Goal: Transaction & Acquisition: Subscribe to service/newsletter

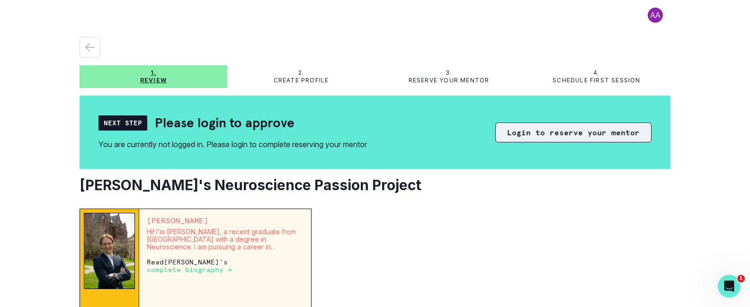
click at [576, 132] on button "Login to reserve your mentor" at bounding box center [573, 133] width 156 height 20
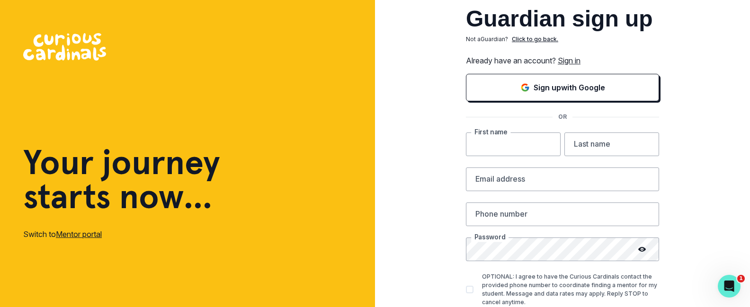
click at [510, 154] on input "text" at bounding box center [513, 144] width 95 height 24
click at [576, 62] on link "Sign in" at bounding box center [568, 60] width 23 height 9
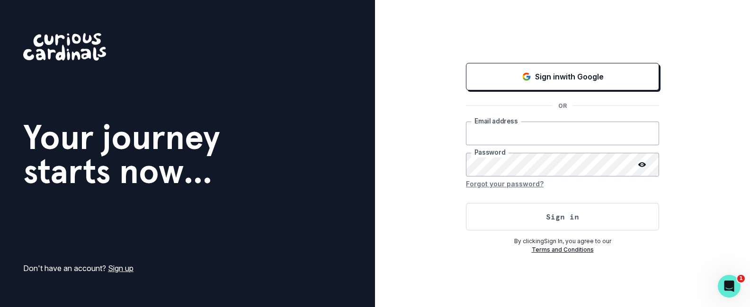
click at [527, 136] on input "email" at bounding box center [562, 134] width 193 height 24
type input "[PERSON_NAME][EMAIL_ADDRESS][PERSON_NAME][DOMAIN_NAME]"
click at [466, 203] on button "Sign in" at bounding box center [562, 216] width 193 height 27
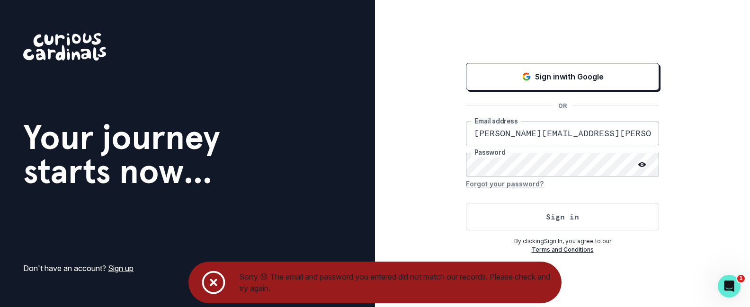
click at [404, 176] on div "Sign in with Google OR [PERSON_NAME][EMAIL_ADDRESS][PERSON_NAME][DOMAIN_NAME] E…" at bounding box center [562, 153] width 375 height 307
drag, startPoint x: 643, startPoint y: 164, endPoint x: 636, endPoint y: 165, distance: 6.2
click at [643, 164] on icon at bounding box center [642, 165] width 8 height 8
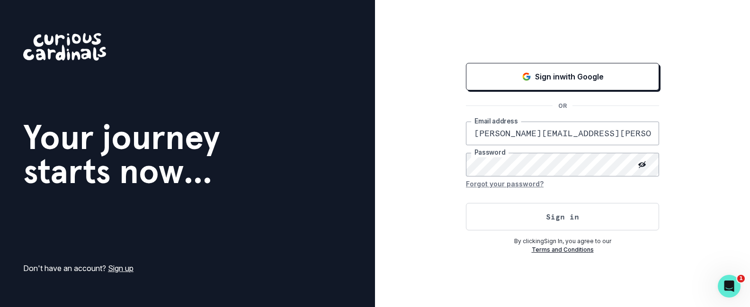
click at [427, 161] on div "Sign in with Google OR [PERSON_NAME][EMAIL_ADDRESS][PERSON_NAME][DOMAIN_NAME] E…" at bounding box center [562, 153] width 375 height 307
click at [466, 203] on button "Sign in" at bounding box center [562, 216] width 193 height 27
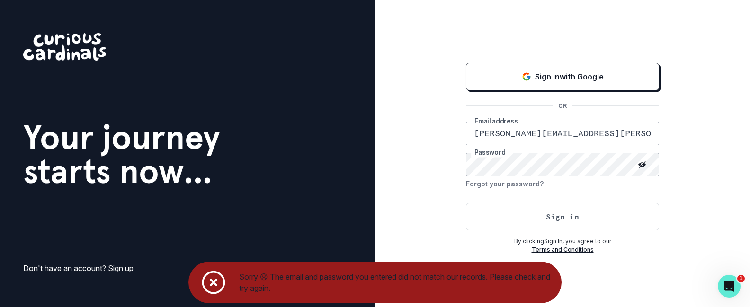
click at [395, 153] on div "Sign in with Google OR [PERSON_NAME][EMAIL_ADDRESS][PERSON_NAME][DOMAIN_NAME] E…" at bounding box center [562, 153] width 375 height 307
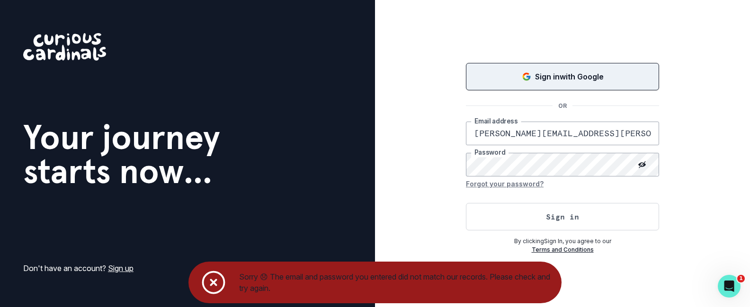
click at [543, 74] on p "Sign in with Google" at bounding box center [569, 76] width 69 height 11
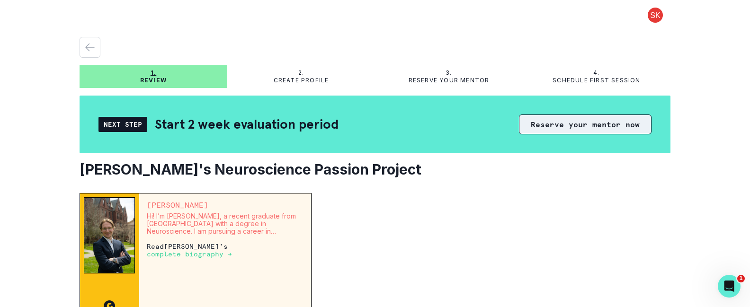
click at [573, 124] on button "Reserve your mentor now" at bounding box center [585, 125] width 132 height 20
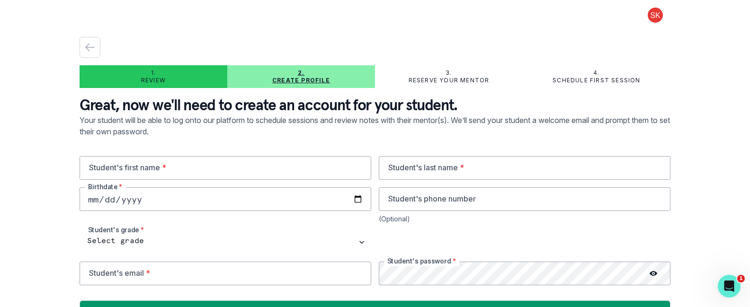
scroll to position [26, 0]
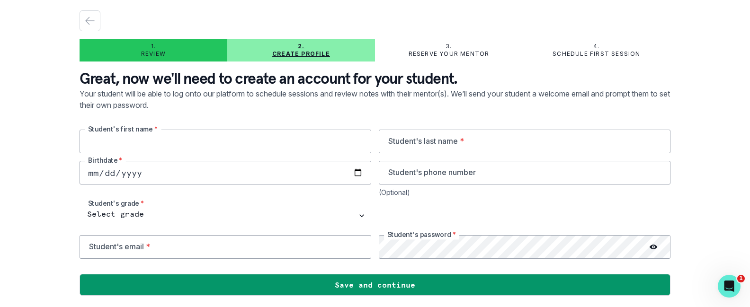
click at [230, 141] on input "text" at bounding box center [224, 142] width 291 height 24
type input "[PERSON_NAME]"
type input "[DATE]"
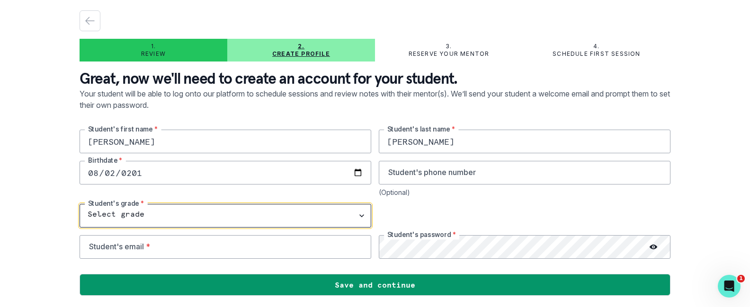
click at [180, 213] on select "Select grade 1st Grade 2nd Grade 3rd Grade 4th Grade 5th Grade 6th Grade 7th Gr…" at bounding box center [224, 216] width 291 height 24
select select "8th Grade"
click at [79, 204] on select "Select grade 1st Grade 2nd Grade 3rd Grade 4th Grade 5th Grade 6th Grade 7th Gr…" at bounding box center [224, 216] width 291 height 24
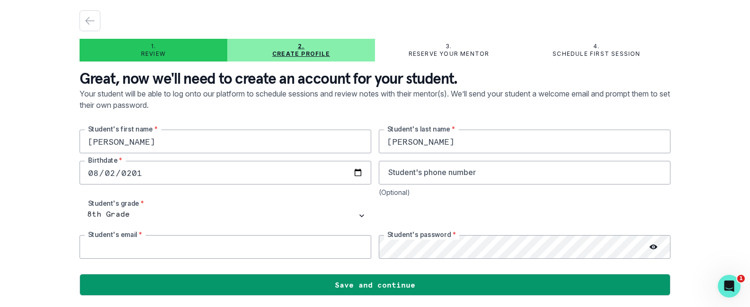
click at [126, 247] on input "email" at bounding box center [224, 247] width 291 height 24
type input "[PERSON_NAME][EMAIL_ADDRESS][PERSON_NAME][DOMAIN_NAME]"
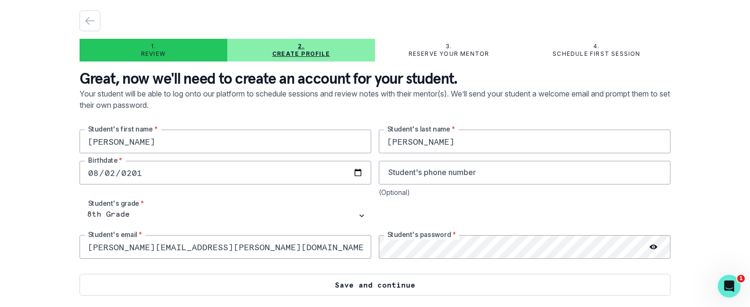
click at [265, 291] on button "Save and continue" at bounding box center [374, 285] width 591 height 22
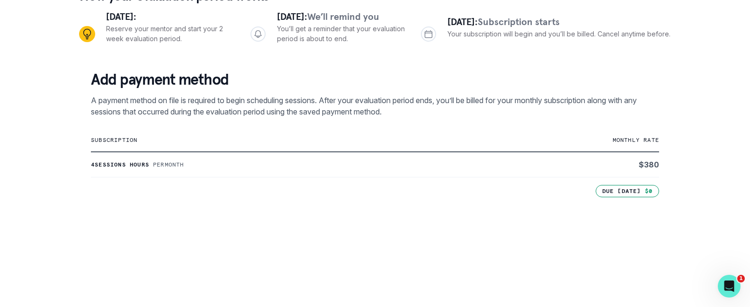
scroll to position [113, 0]
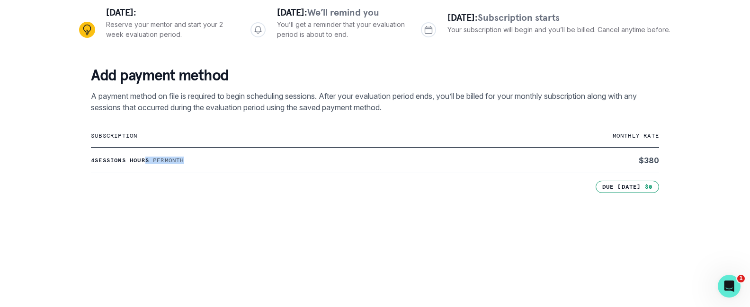
drag, startPoint x: 150, startPoint y: 159, endPoint x: 271, endPoint y: 167, distance: 121.3
click at [271, 167] on td "4 sessions hours Per month" at bounding box center [280, 161] width 379 height 26
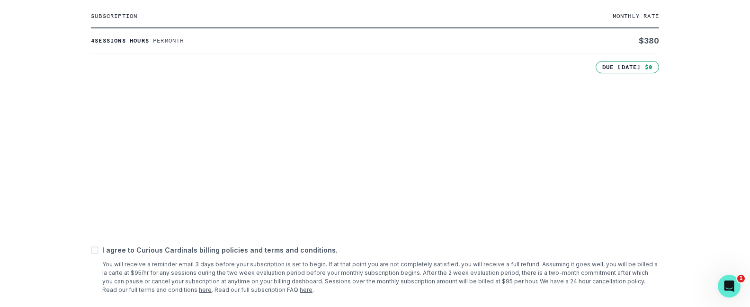
scroll to position [232, 0]
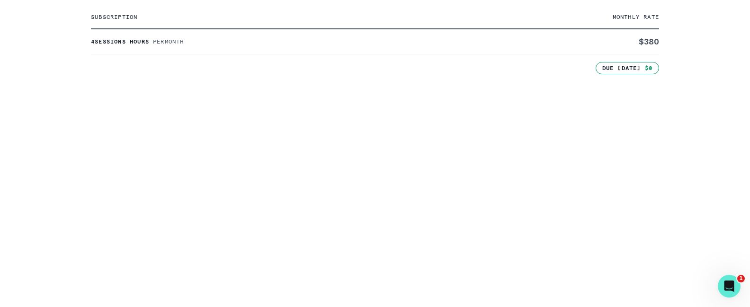
click at [46, 210] on div "1. Review 2. Create profile 3. Reserve your mentor 4. Schedule first session Ho…" at bounding box center [375, 153] width 750 height 307
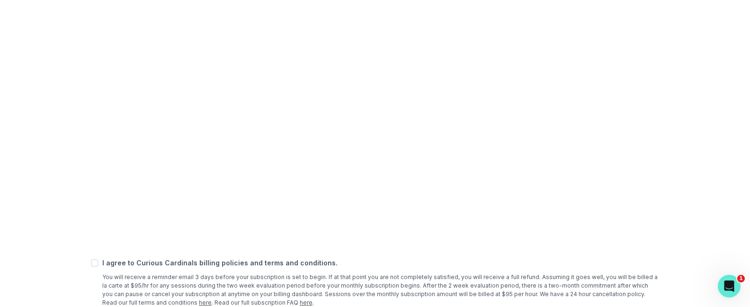
scroll to position [353, 0]
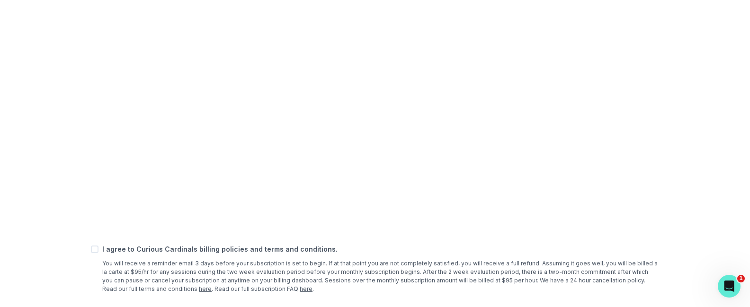
click at [54, 197] on div "1. Review 2. Create profile 3. Reserve your mentor 4. Schedule first session Ho…" at bounding box center [375, 153] width 750 height 307
click at [94, 253] on span at bounding box center [95, 250] width 8 height 8
click at [91, 250] on input "checkbox" at bounding box center [90, 249] width 0 height 0
checkbox input "true"
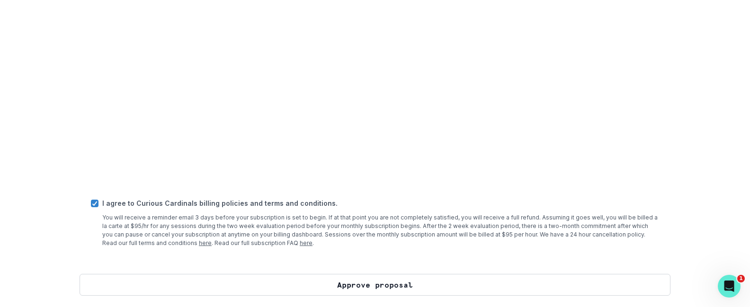
click at [293, 286] on button "Approve proposal" at bounding box center [374, 285] width 591 height 22
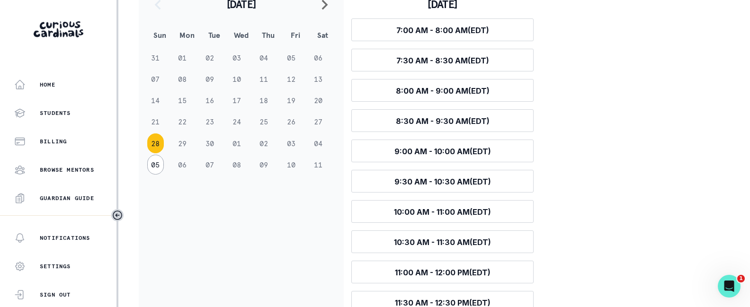
scroll to position [177, 0]
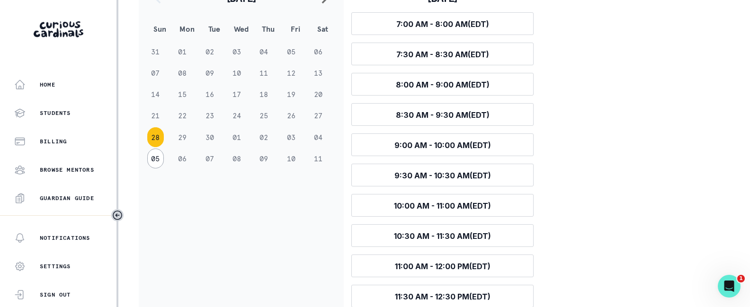
click at [264, 138] on td "02" at bounding box center [268, 137] width 27 height 21
drag, startPoint x: 321, startPoint y: 138, endPoint x: 313, endPoint y: 141, distance: 8.5
click at [320, 138] on td "04" at bounding box center [322, 137] width 27 height 21
drag, startPoint x: 254, startPoint y: 159, endPoint x: 316, endPoint y: 110, distance: 78.9
click at [256, 158] on tr "05 06 07 08 09 10 11" at bounding box center [241, 158] width 190 height 21
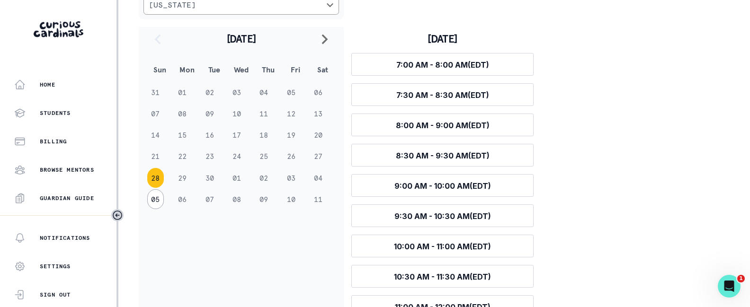
scroll to position [133, 0]
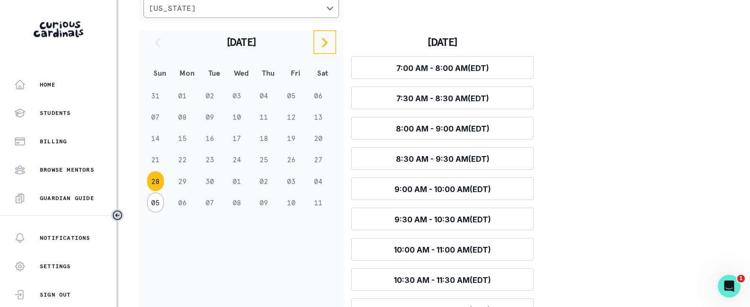
click at [324, 44] on icon "navigate to next month" at bounding box center [324, 42] width 11 height 11
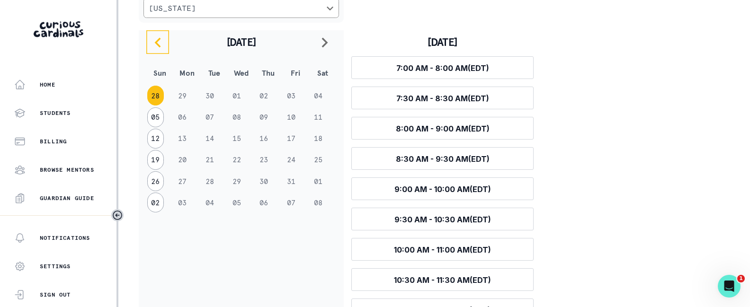
click at [153, 44] on icon "navigate to previous month" at bounding box center [157, 42] width 11 height 11
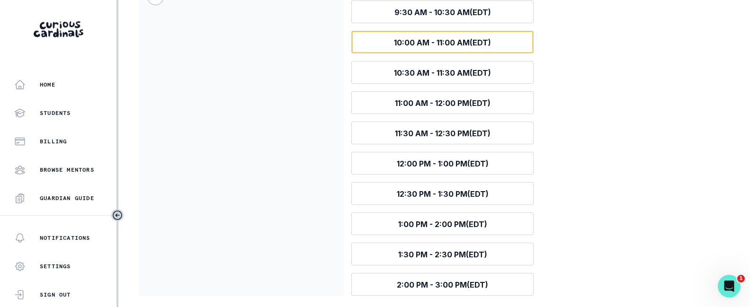
scroll to position [341, 0]
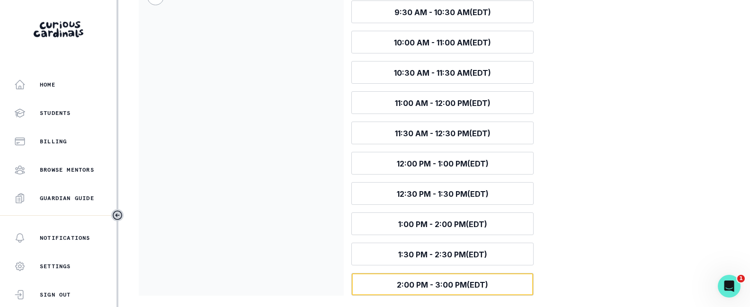
click at [435, 284] on span "2:00 PM - 3:00 PM (EDT)" at bounding box center [442, 284] width 91 height 9
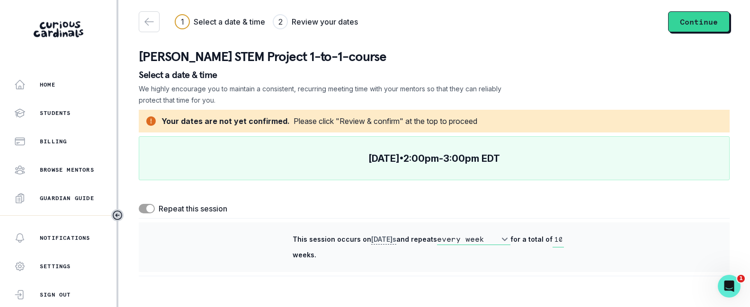
scroll to position [0, 0]
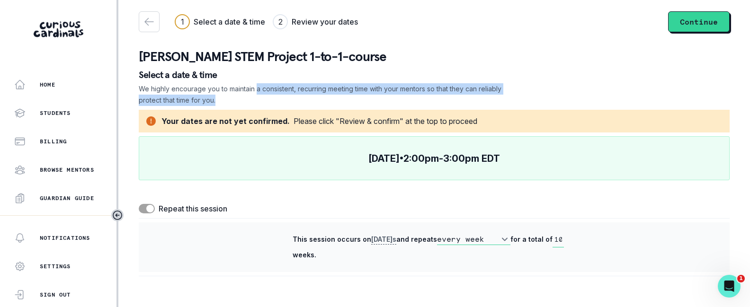
drag, startPoint x: 258, startPoint y: 87, endPoint x: 289, endPoint y: 96, distance: 32.2
click at [289, 96] on p "We highly encourage you to maintain a consistent, recurring meeting time with y…" at bounding box center [320, 94] width 363 height 23
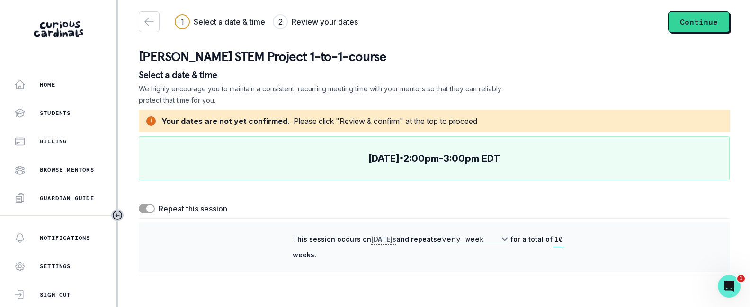
click at [145, 208] on span at bounding box center [147, 208] width 16 height 9
click at [139, 204] on input "checkbox" at bounding box center [138, 203] width 0 height 0
checkbox input "false"
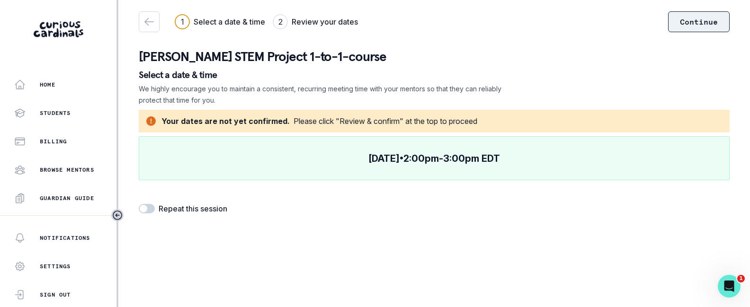
click at [703, 20] on button "Continue" at bounding box center [699, 21] width 62 height 21
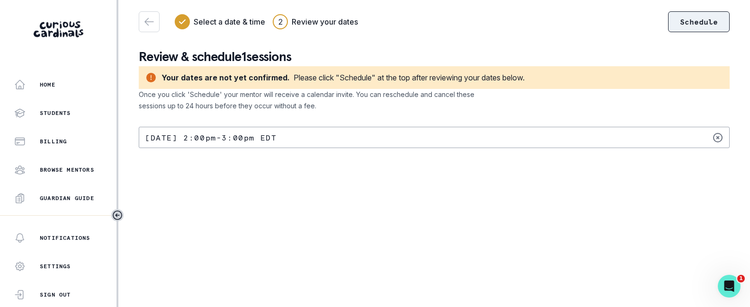
click at [682, 23] on button "Schedule" at bounding box center [699, 21] width 62 height 21
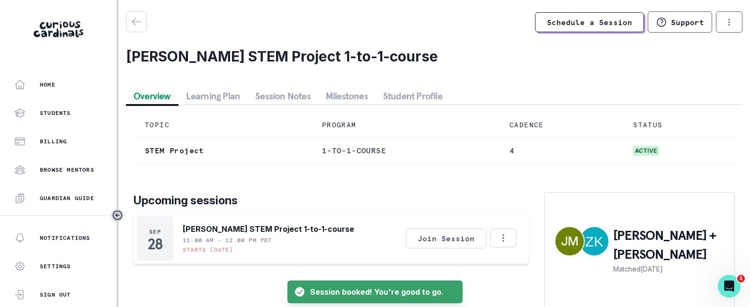
scroll to position [19, 0]
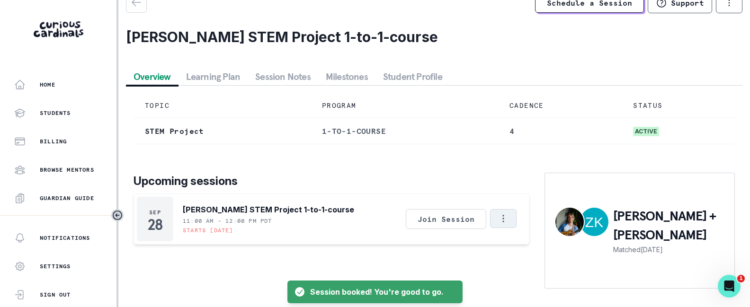
click at [502, 216] on icon "Options" at bounding box center [503, 218] width 10 height 10
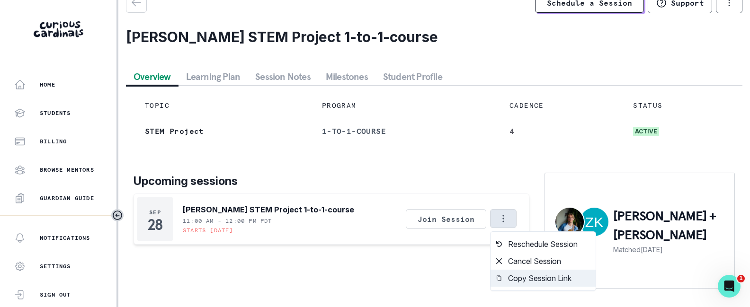
click at [539, 279] on button "Copy Session Link" at bounding box center [542, 278] width 105 height 17
